Goal: Task Accomplishment & Management: Use online tool/utility

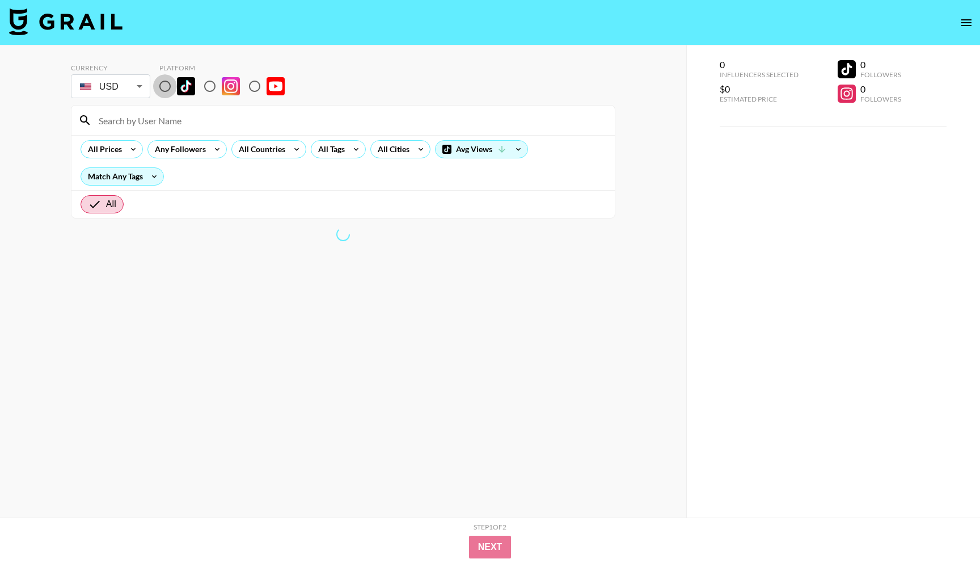
click at [167, 83] on input "radio" at bounding box center [165, 86] width 24 height 24
radio input "true"
click at [150, 115] on input at bounding box center [350, 120] width 516 height 18
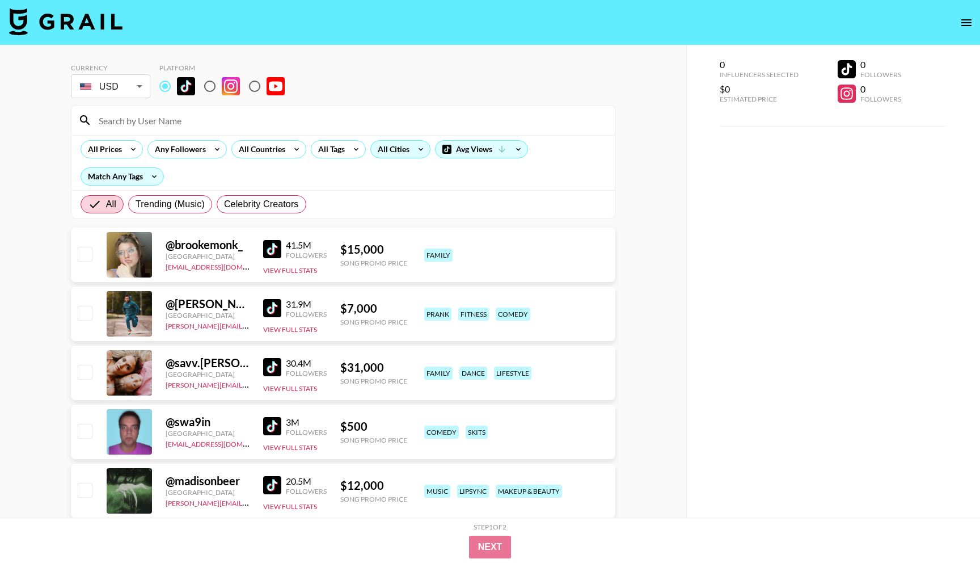
click at [412, 149] on icon at bounding box center [421, 149] width 18 height 17
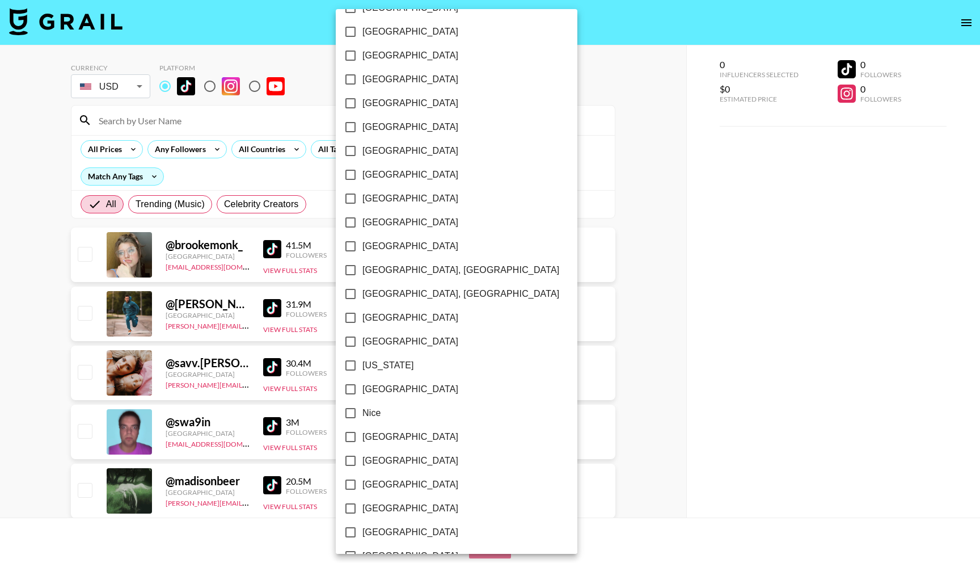
scroll to position [945, 0]
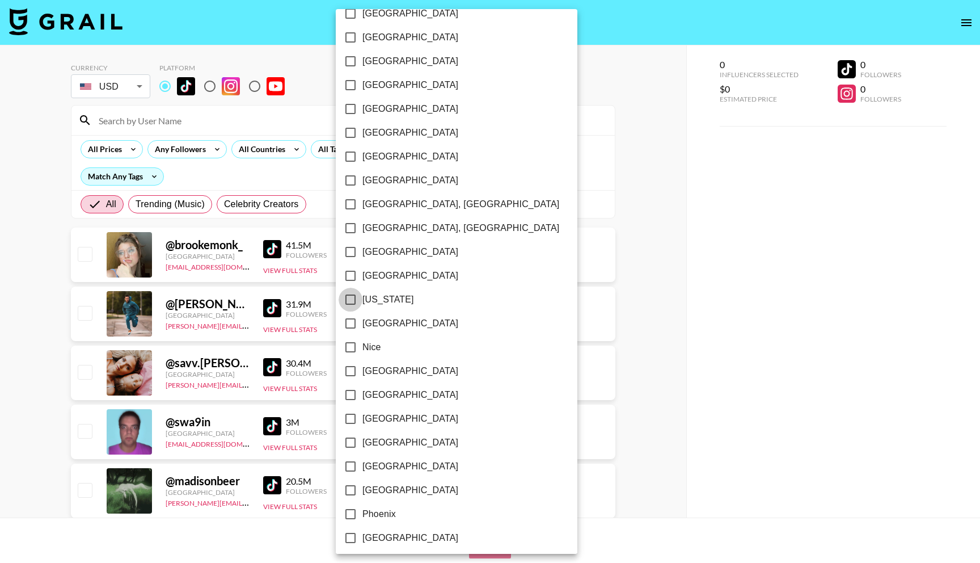
click at [349, 297] on input "[US_STATE]" at bounding box center [351, 300] width 24 height 24
checkbox input "true"
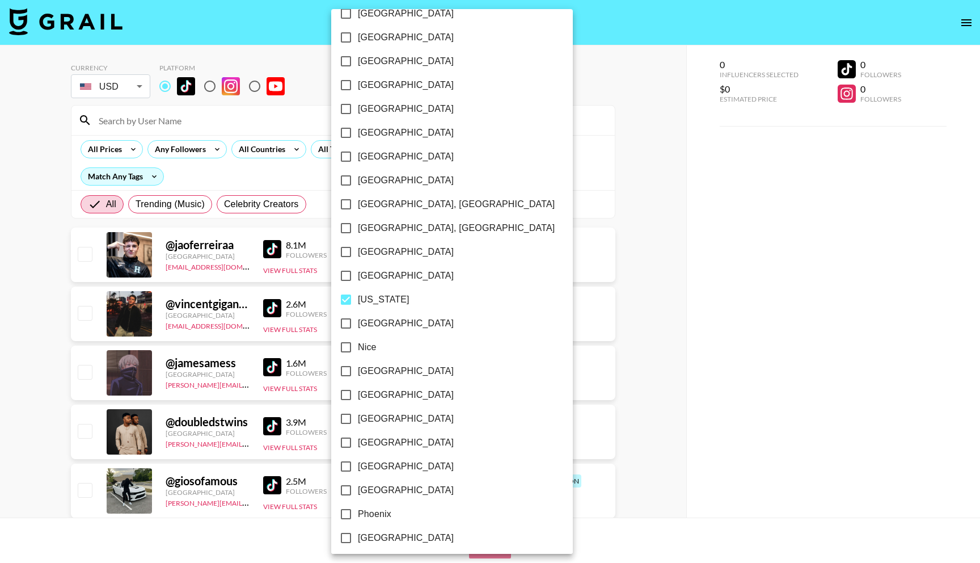
click at [561, 177] on div at bounding box center [490, 281] width 980 height 563
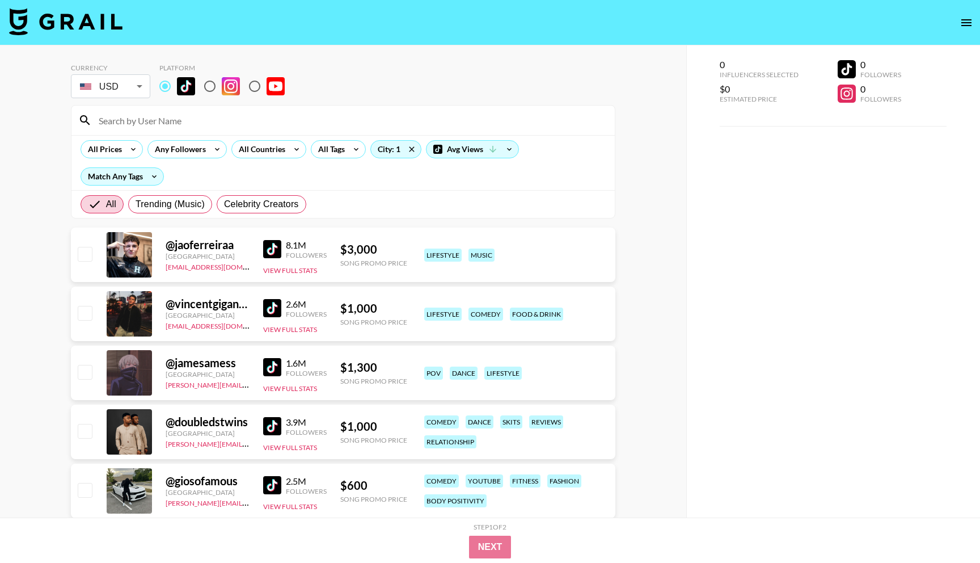
scroll to position [10, 0]
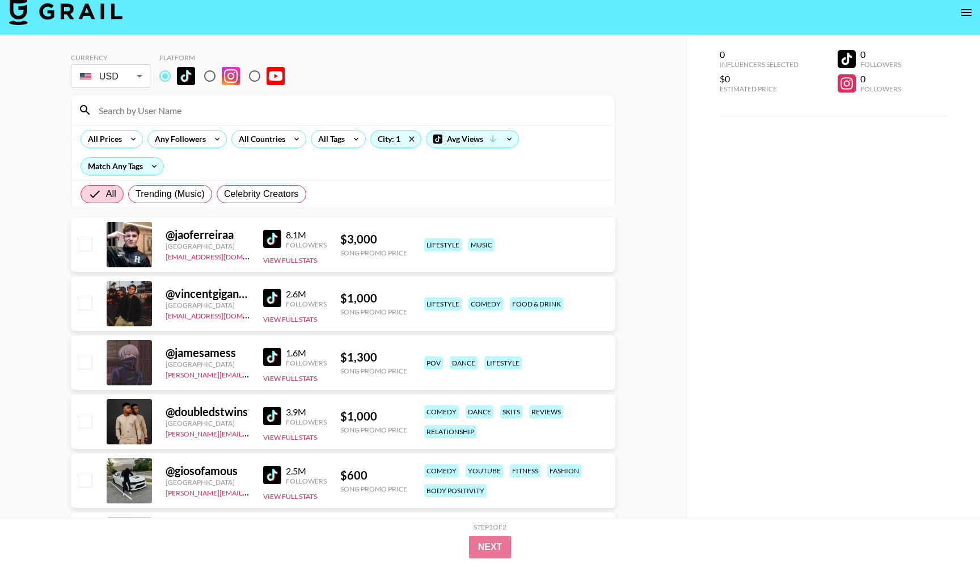
click at [272, 300] on img at bounding box center [272, 298] width 18 height 18
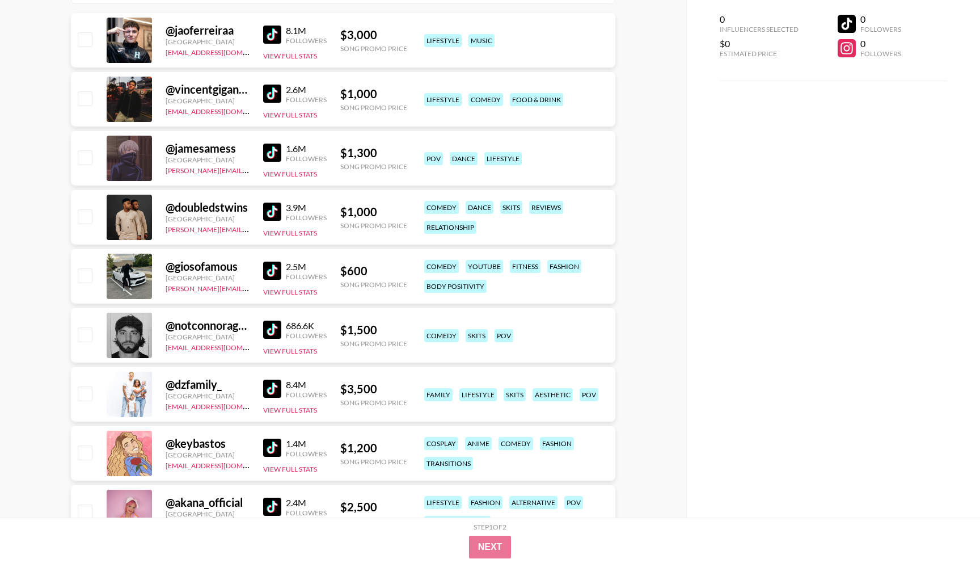
scroll to position [0, 0]
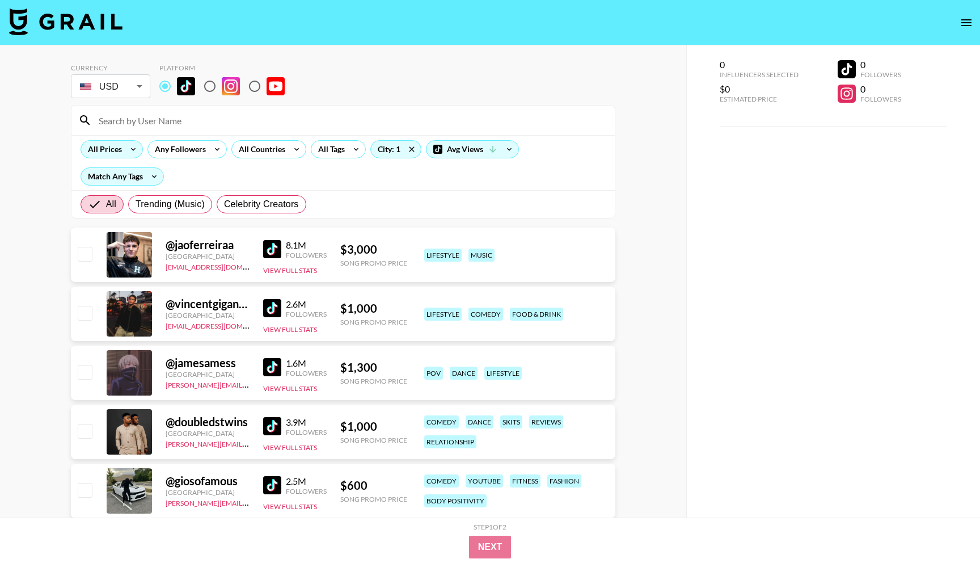
click at [102, 157] on div "All Prices" at bounding box center [102, 149] width 43 height 17
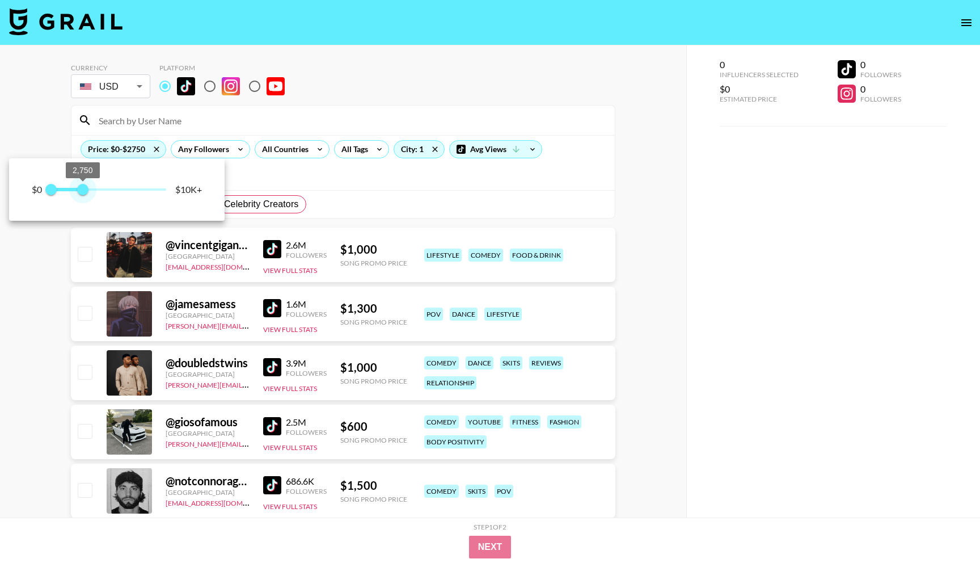
type input "3000"
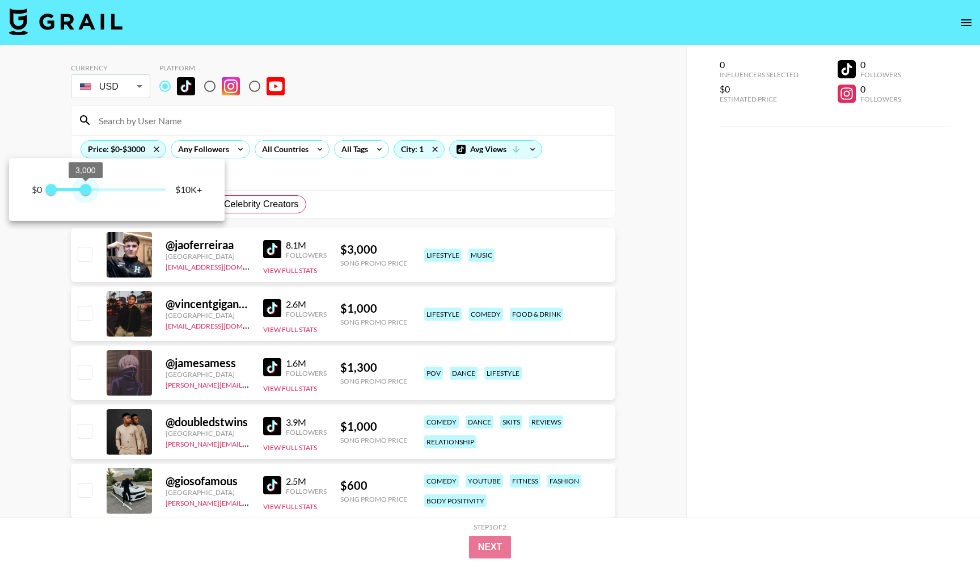
drag, startPoint x: 163, startPoint y: 194, endPoint x: 85, endPoint y: 189, distance: 78.4
click at [85, 189] on span "3,000" at bounding box center [85, 189] width 11 height 11
click at [353, 166] on div at bounding box center [490, 281] width 980 height 563
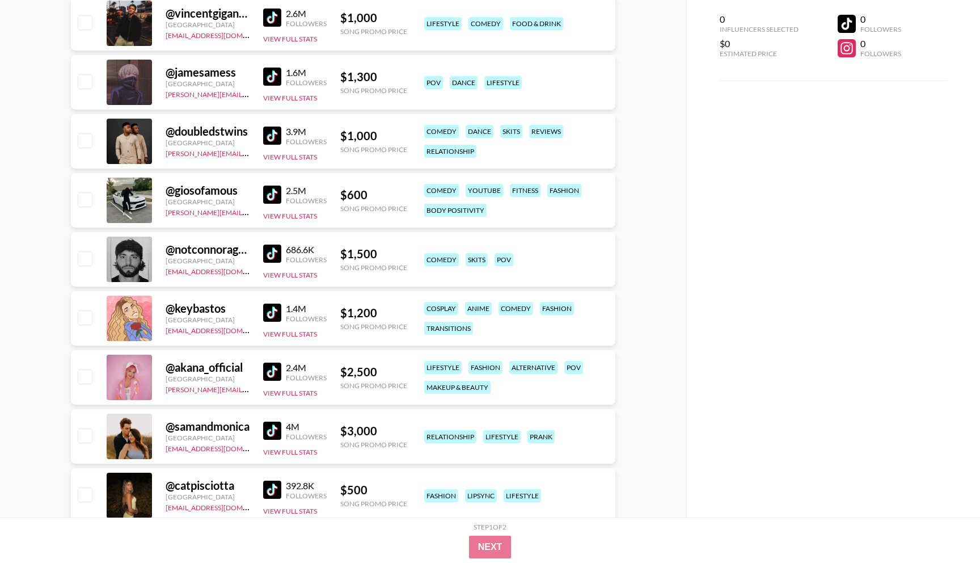
scroll to position [297, 0]
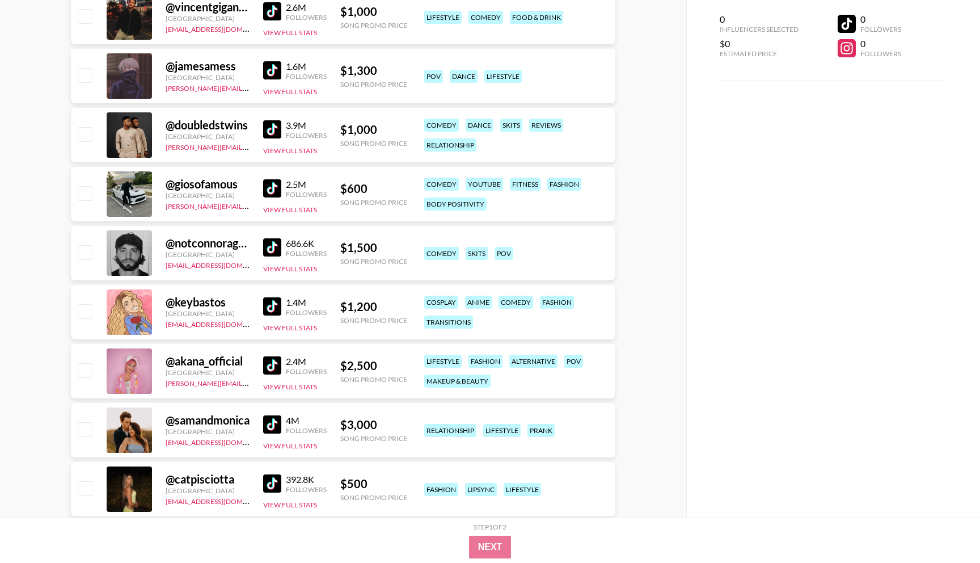
click at [274, 305] on img at bounding box center [272, 306] width 18 height 18
click at [281, 328] on button "View Full Stats" at bounding box center [290, 327] width 54 height 9
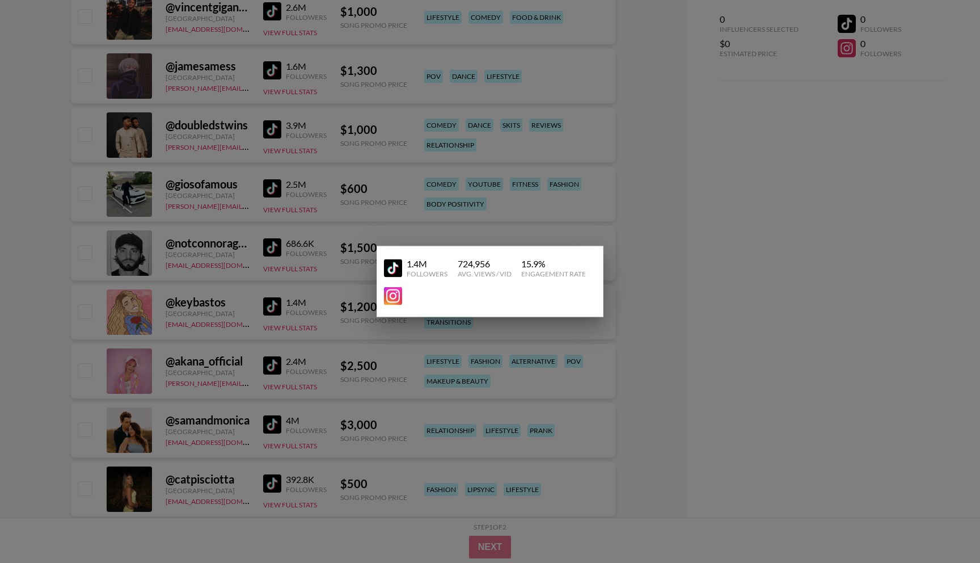
click at [255, 339] on div at bounding box center [490, 281] width 980 height 563
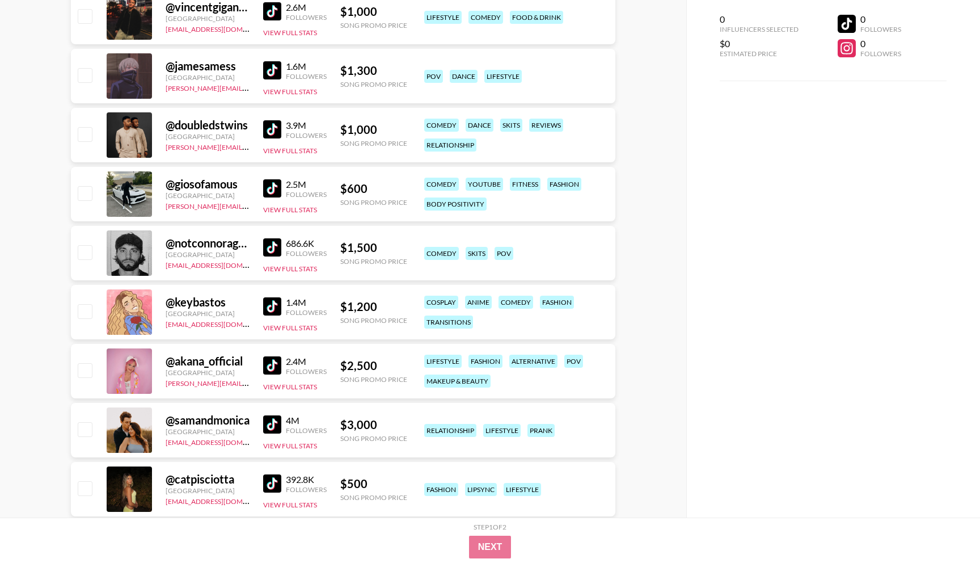
click at [205, 302] on div "@ keybastos" at bounding box center [208, 302] width 84 height 14
click at [392, 379] on div "Song Promo Price" at bounding box center [373, 379] width 67 height 9
click at [275, 363] on img at bounding box center [272, 365] width 18 height 18
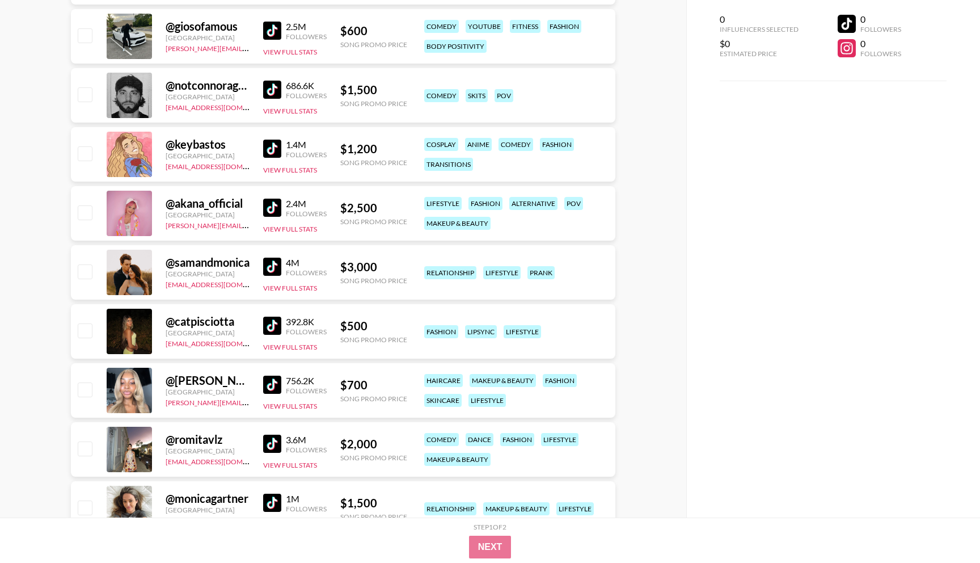
scroll to position [464, 0]
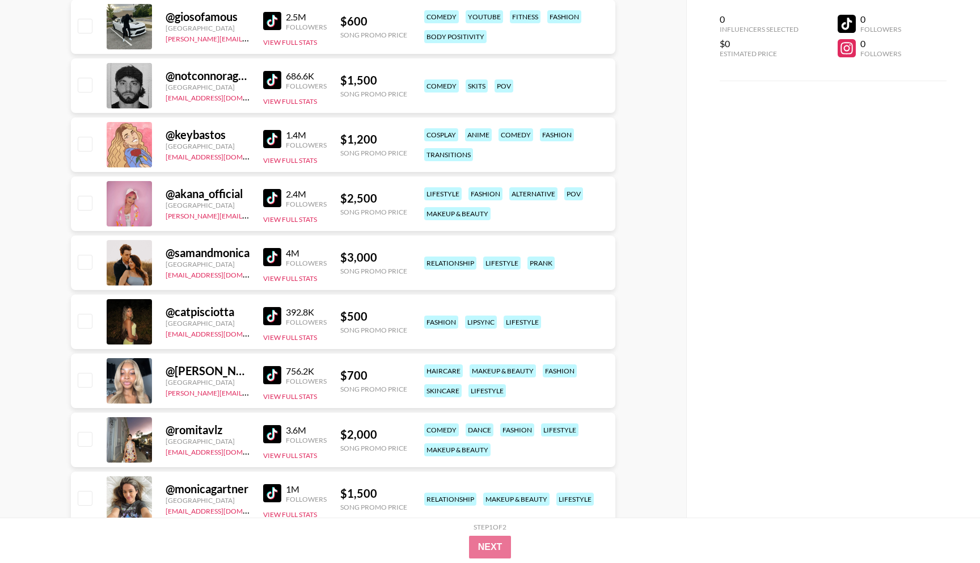
click at [277, 250] on img at bounding box center [272, 257] width 18 height 18
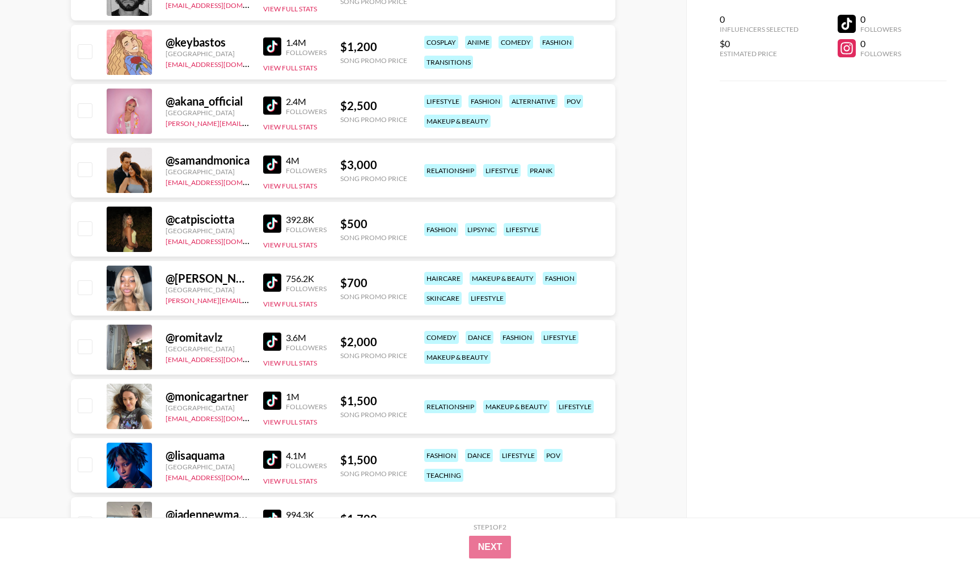
scroll to position [559, 0]
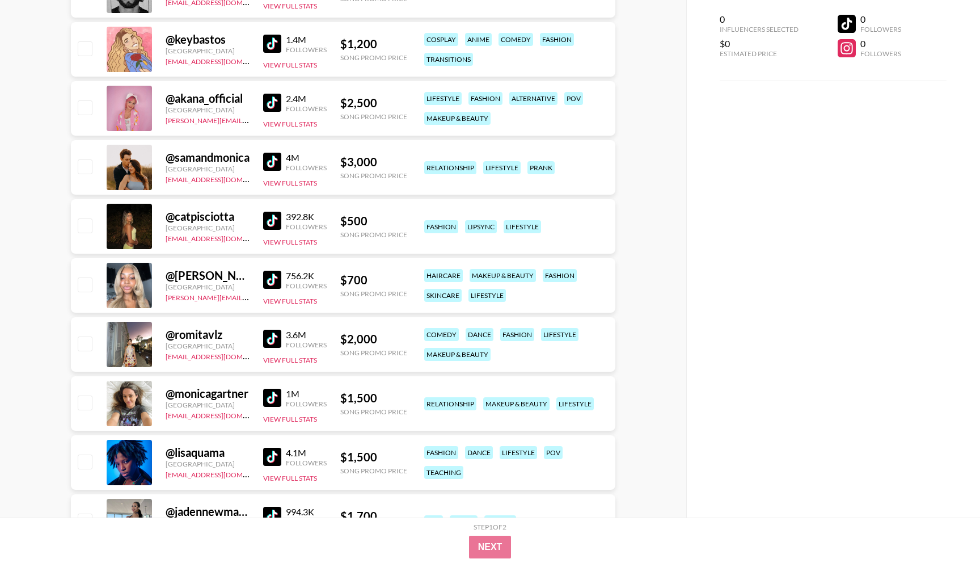
click at [278, 345] on img at bounding box center [272, 339] width 18 height 18
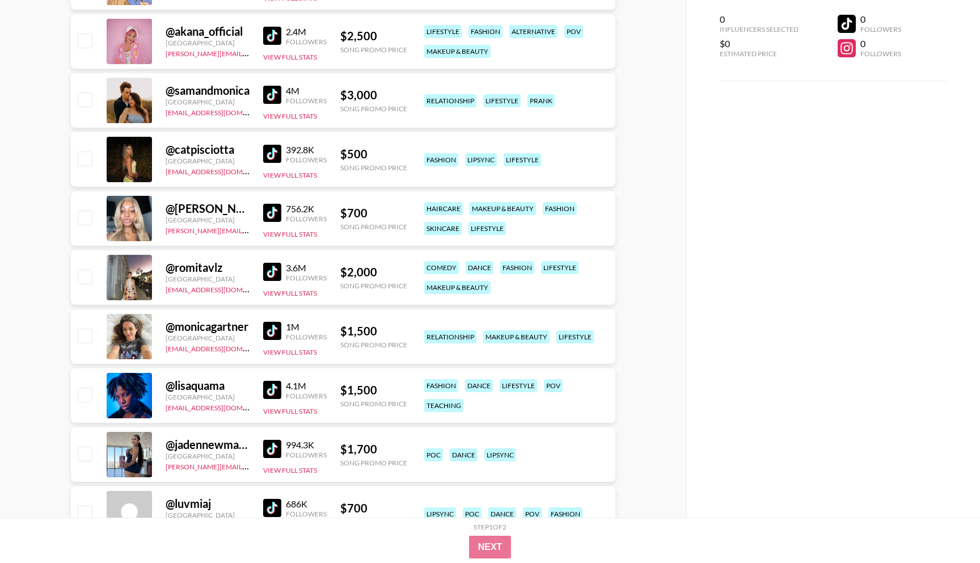
scroll to position [628, 0]
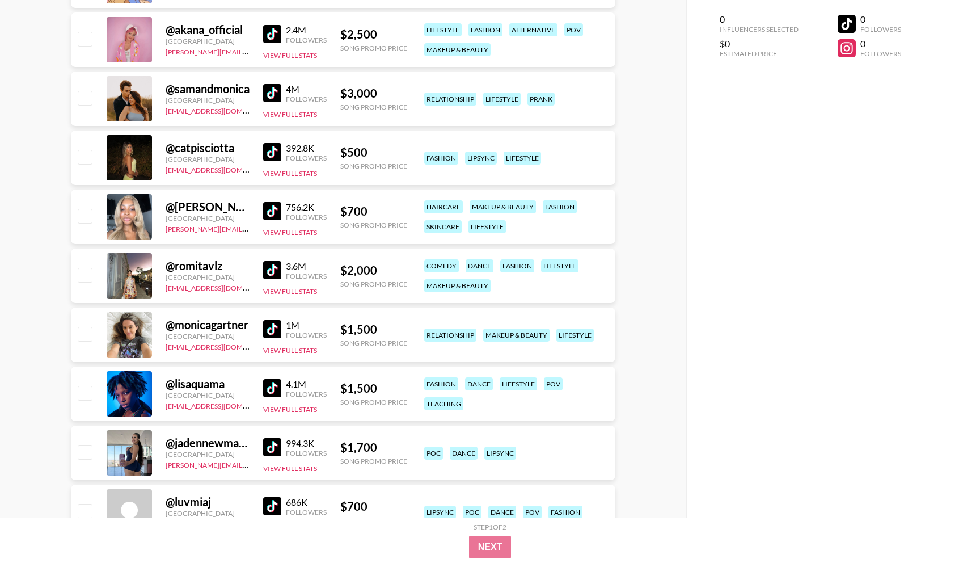
click at [274, 331] on img at bounding box center [272, 329] width 18 height 18
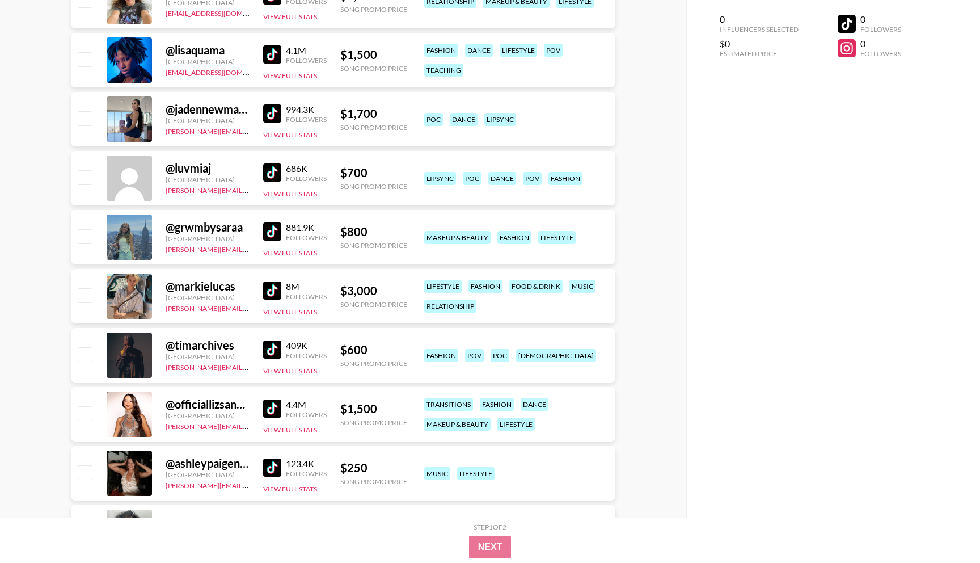
scroll to position [968, 0]
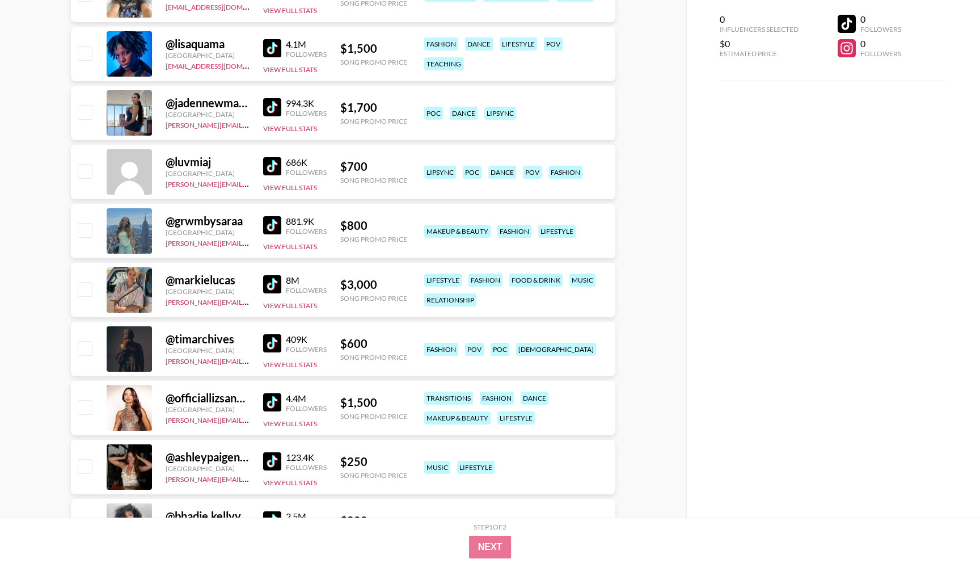
click at [275, 402] on img at bounding box center [272, 402] width 18 height 18
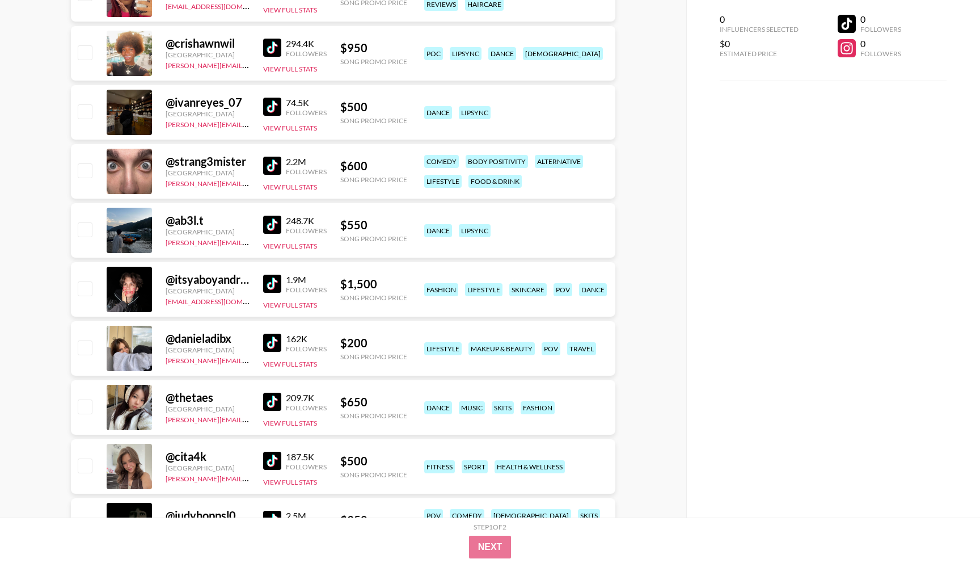
scroll to position [1916, 0]
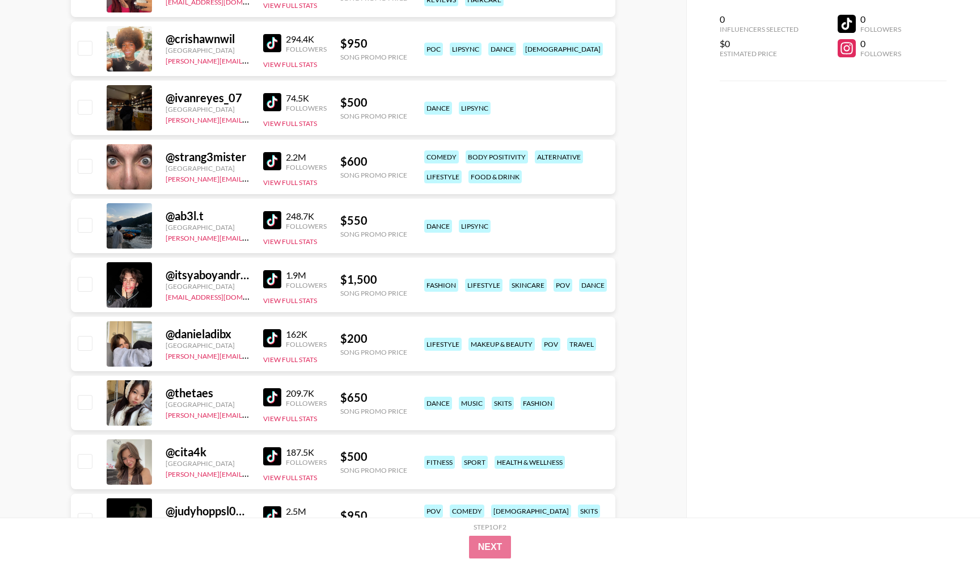
click at [268, 273] on img at bounding box center [272, 279] width 18 height 18
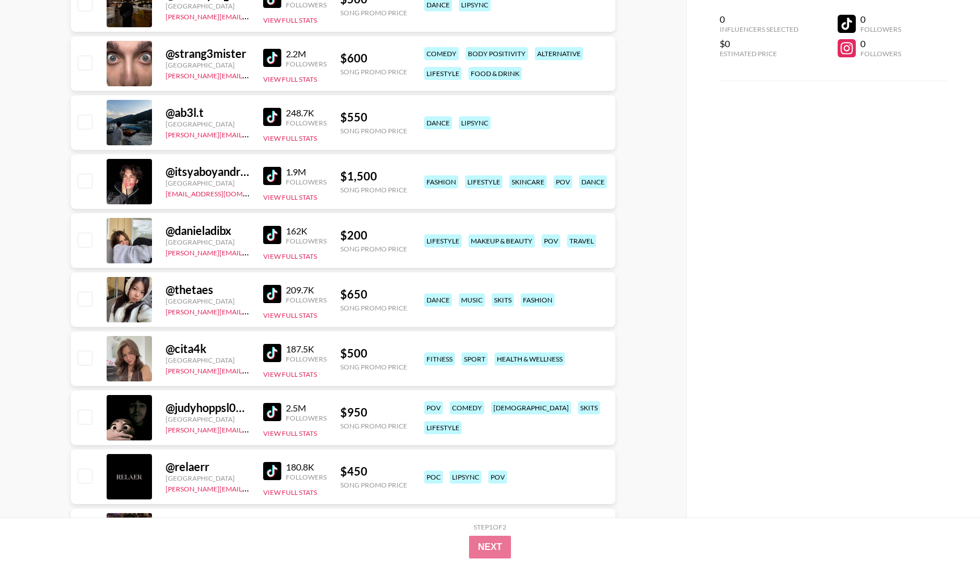
scroll to position [2020, 0]
click at [268, 408] on img at bounding box center [272, 411] width 18 height 18
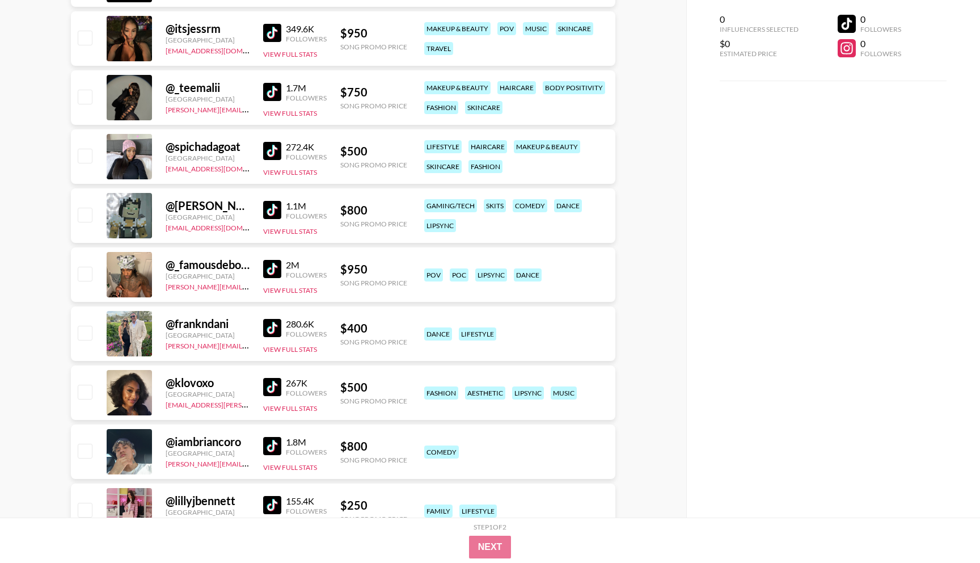
scroll to position [2519, 0]
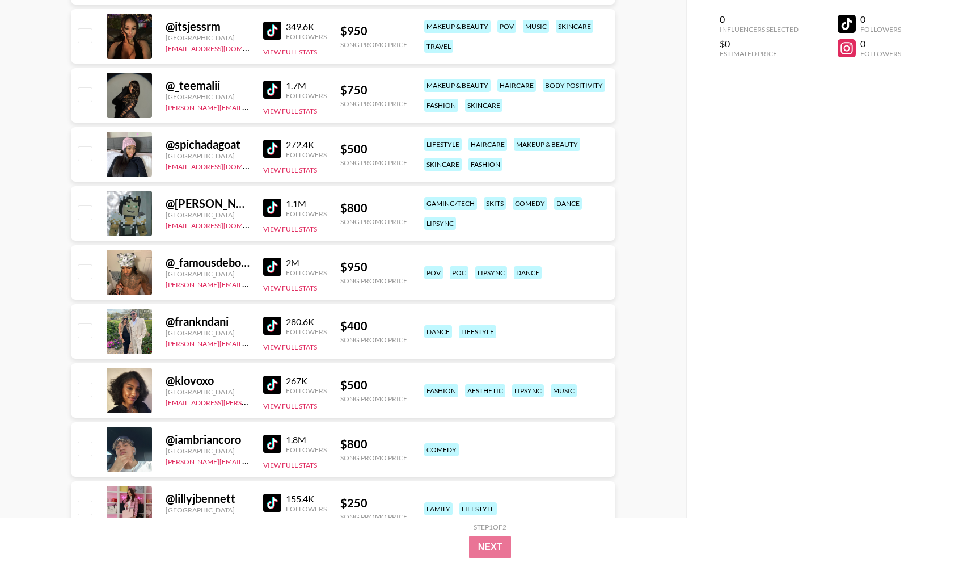
click at [268, 264] on img at bounding box center [272, 266] width 18 height 18
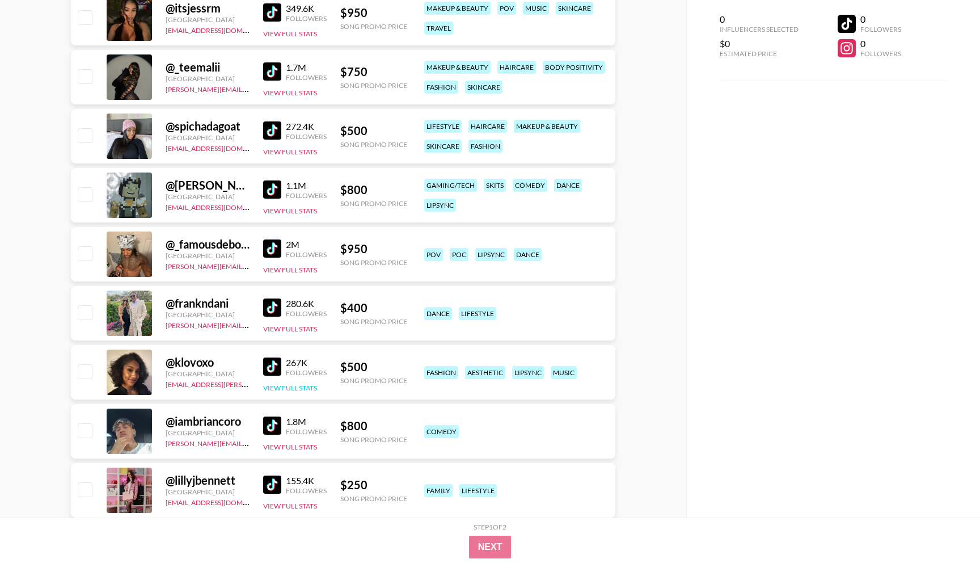
scroll to position [2548, 0]
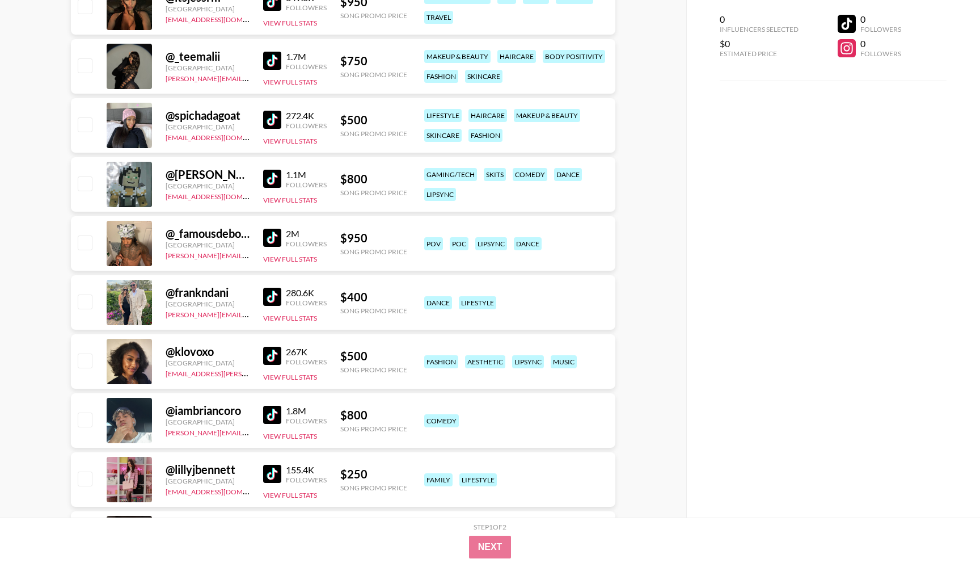
click at [268, 419] on img at bounding box center [272, 415] width 18 height 18
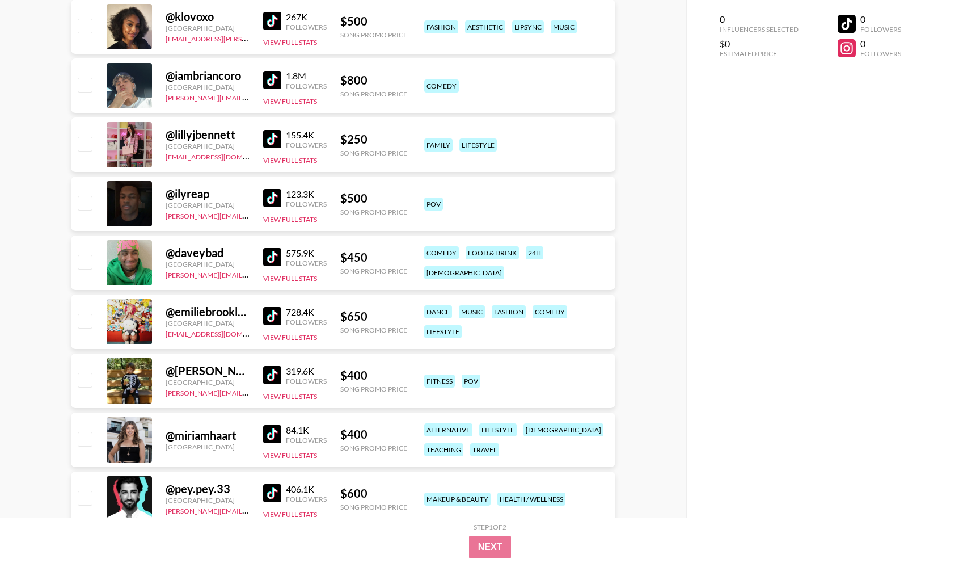
scroll to position [2883, 0]
click at [271, 315] on img at bounding box center [272, 315] width 18 height 18
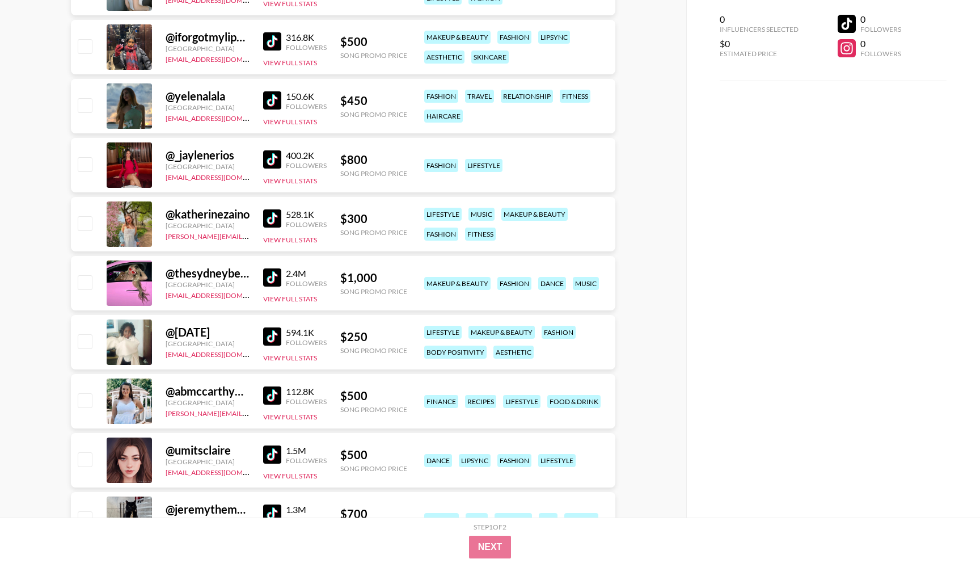
scroll to position [5240, 0]
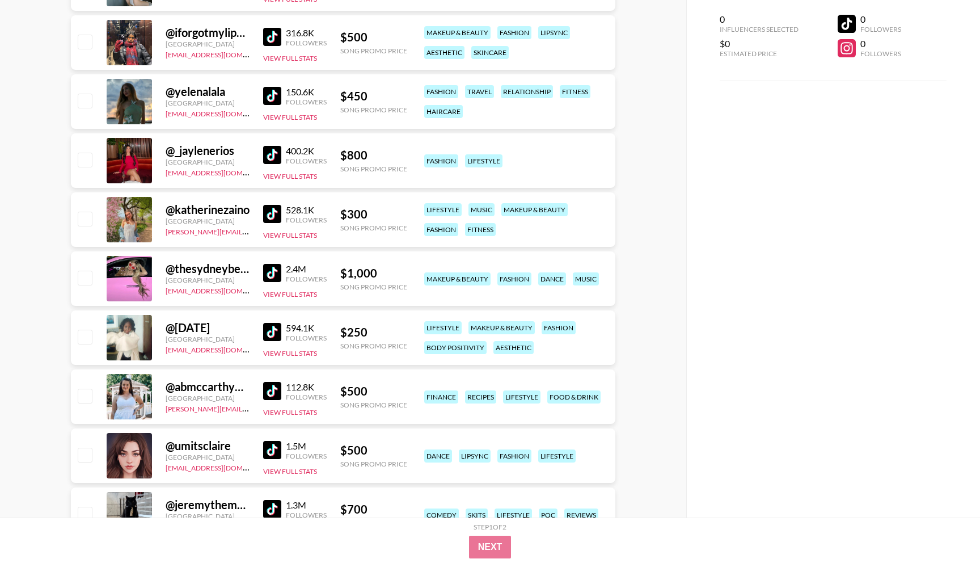
click at [272, 267] on img at bounding box center [272, 273] width 18 height 18
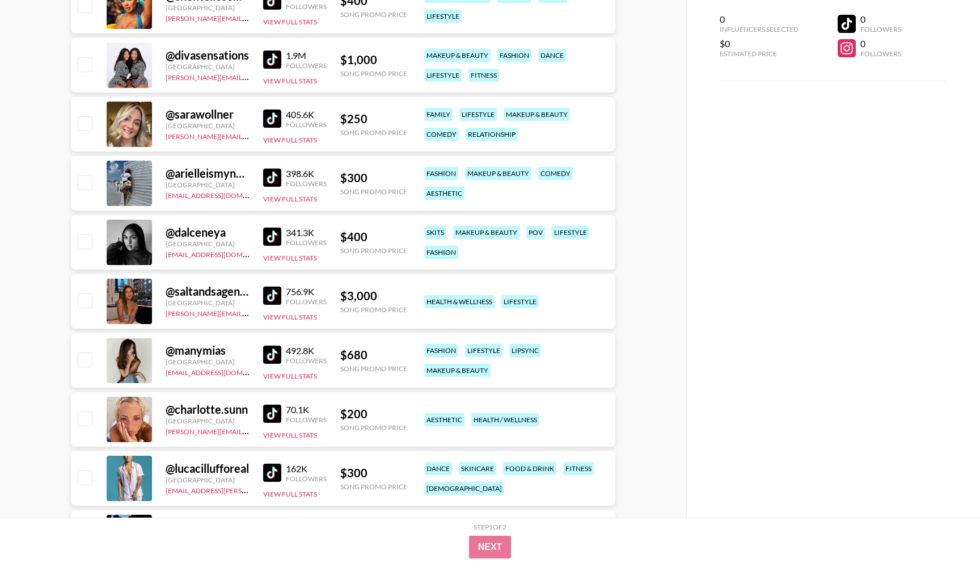
scroll to position [5808, 0]
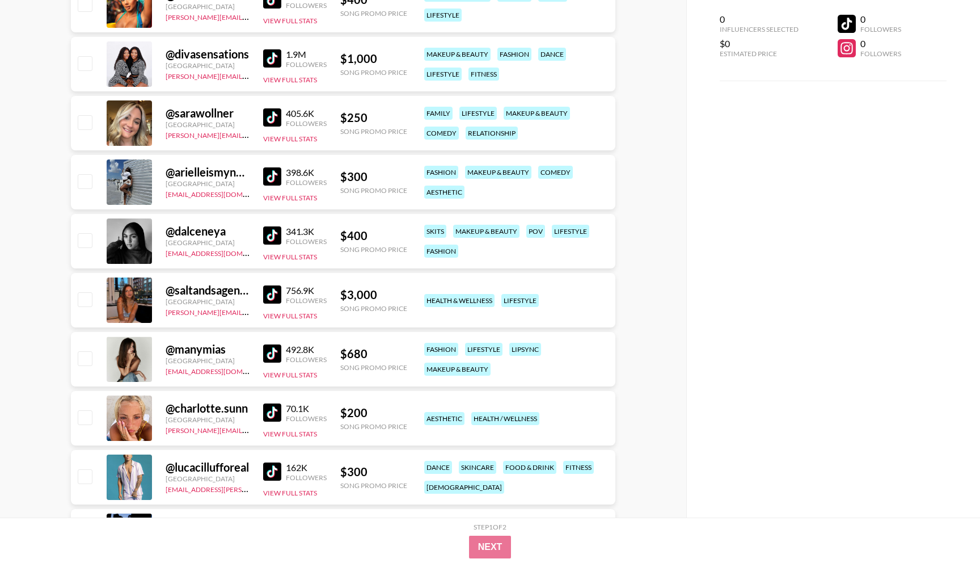
click at [276, 294] on img at bounding box center [272, 294] width 18 height 18
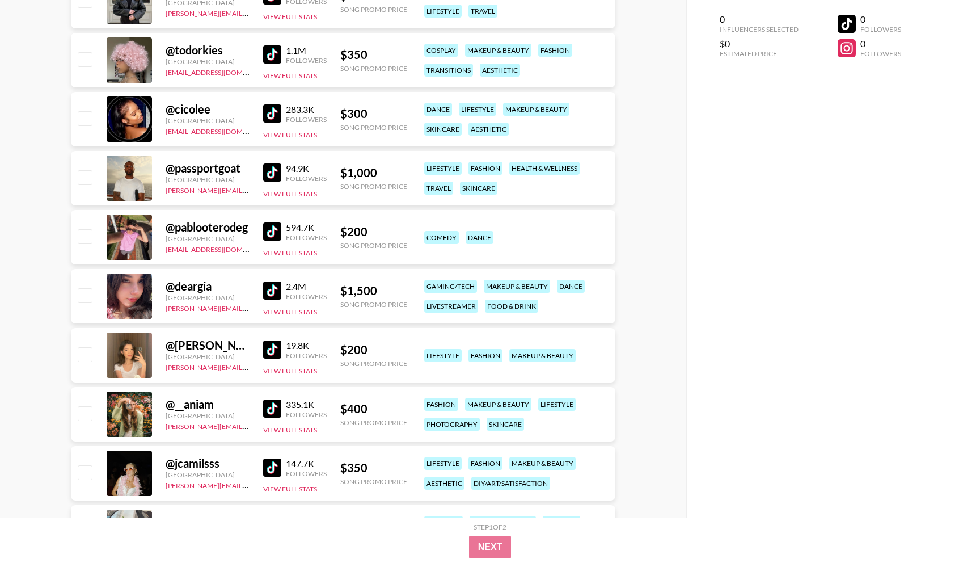
scroll to position [7173, 0]
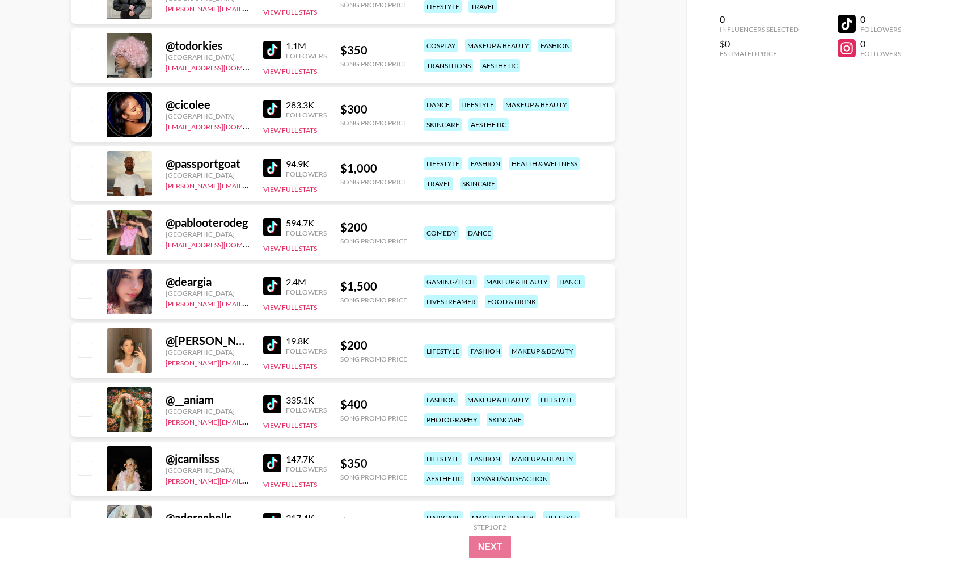
click at [277, 292] on img at bounding box center [272, 286] width 18 height 18
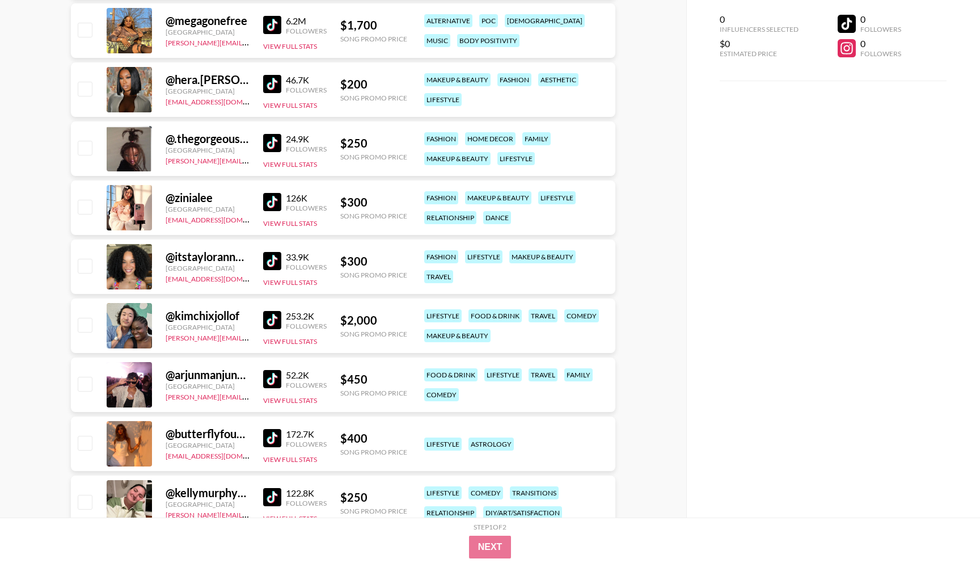
scroll to position [8143, 0]
click at [276, 319] on img at bounding box center [272, 319] width 18 height 18
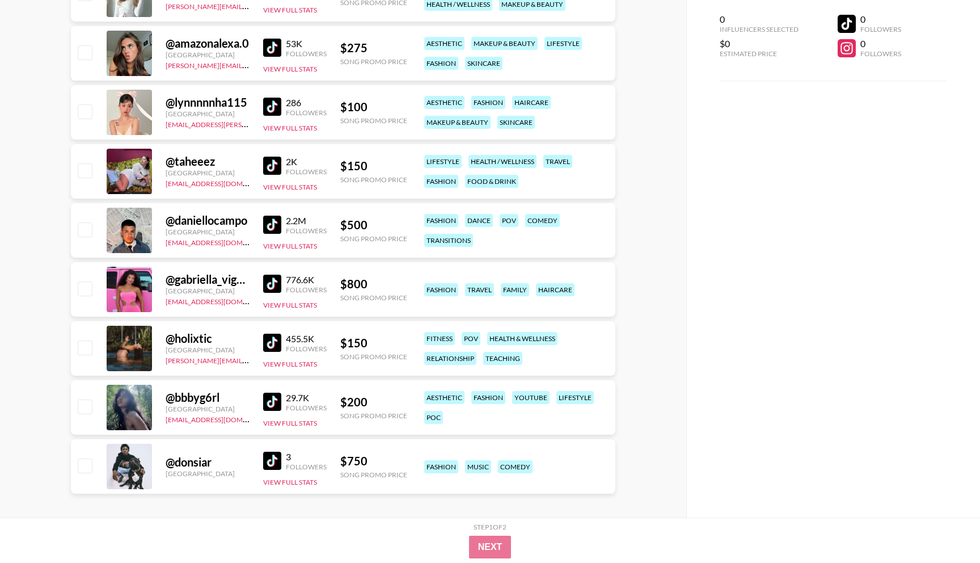
scroll to position [9189, 0]
